Goal: Find specific page/section

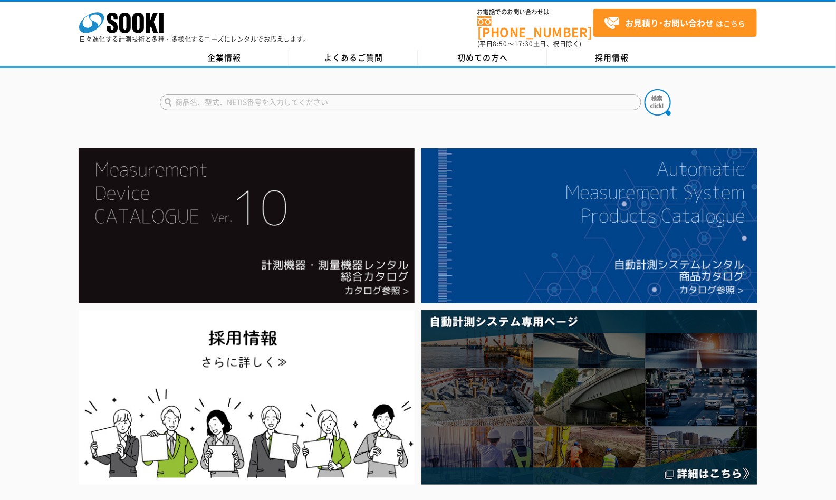
click at [196, 95] on input "text" at bounding box center [400, 102] width 481 height 16
type input "OT-708"
click at [662, 92] on img at bounding box center [657, 102] width 26 height 26
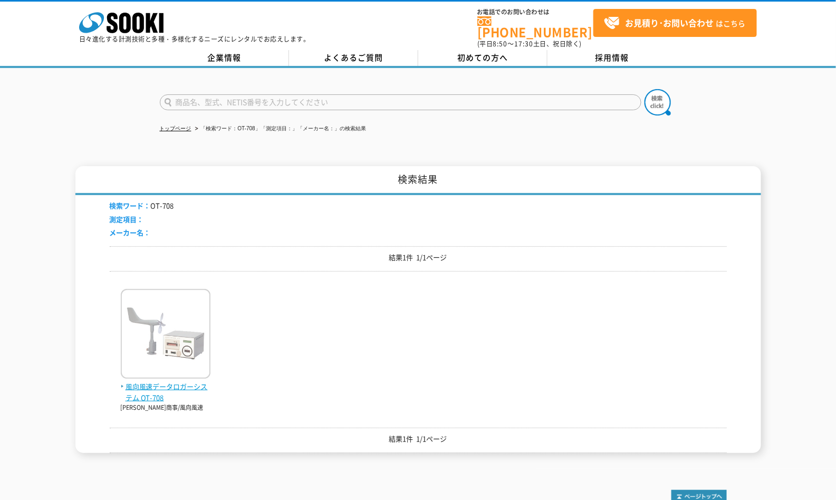
click at [170, 381] on span "風向風速データロガーシステム OT-708" at bounding box center [166, 392] width 90 height 22
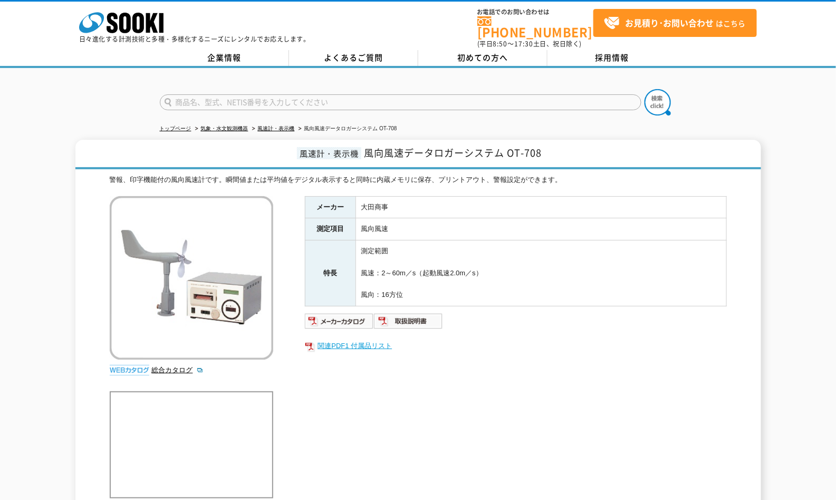
click at [351, 339] on link "関連PDF1 付属品リスト" at bounding box center [516, 346] width 422 height 14
